Goal: Task Accomplishment & Management: Manage account settings

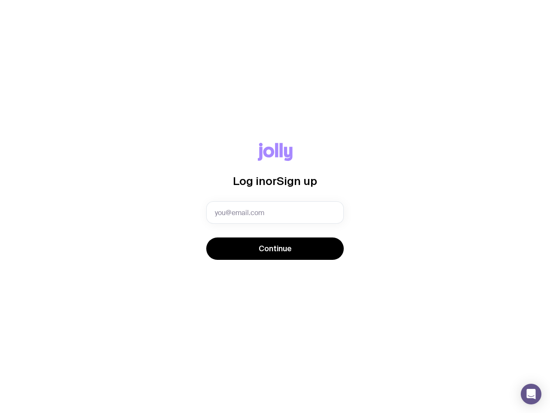
click at [532, 394] on icon "Open Intercom Messenger" at bounding box center [531, 394] width 9 height 10
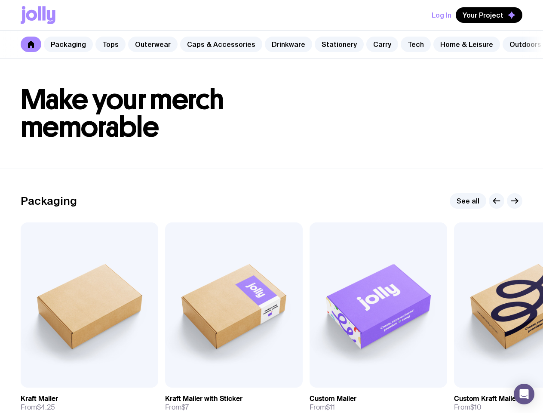
click at [444, 15] on button "Log In" at bounding box center [442, 14] width 20 height 15
click at [490, 15] on div "Log in or Sign up Continue" at bounding box center [271, 215] width 543 height 413
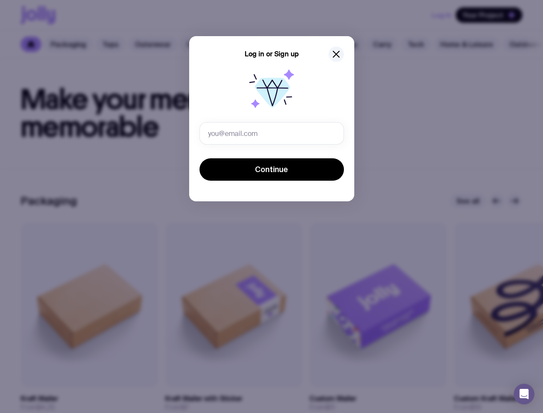
click at [497, 222] on div "Log in or Sign up Continue" at bounding box center [271, 215] width 543 height 413
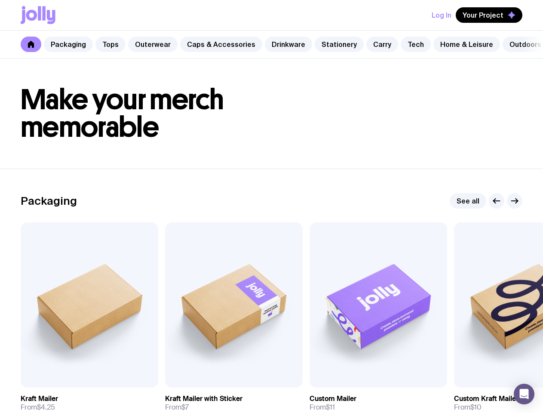
click at [515, 201] on icon "button" at bounding box center [515, 201] width 6 height 0
click at [67, 382] on span "Add to wishlist" at bounding box center [75, 378] width 49 height 9
click at [211, 382] on span "Add to wishlist" at bounding box center [219, 378] width 49 height 9
click at [356, 382] on span "Add to wishlist" at bounding box center [364, 378] width 49 height 9
click at [500, 382] on span "Add to wishlist" at bounding box center [508, 378] width 49 height 9
